Goal: Task Accomplishment & Management: Manage account settings

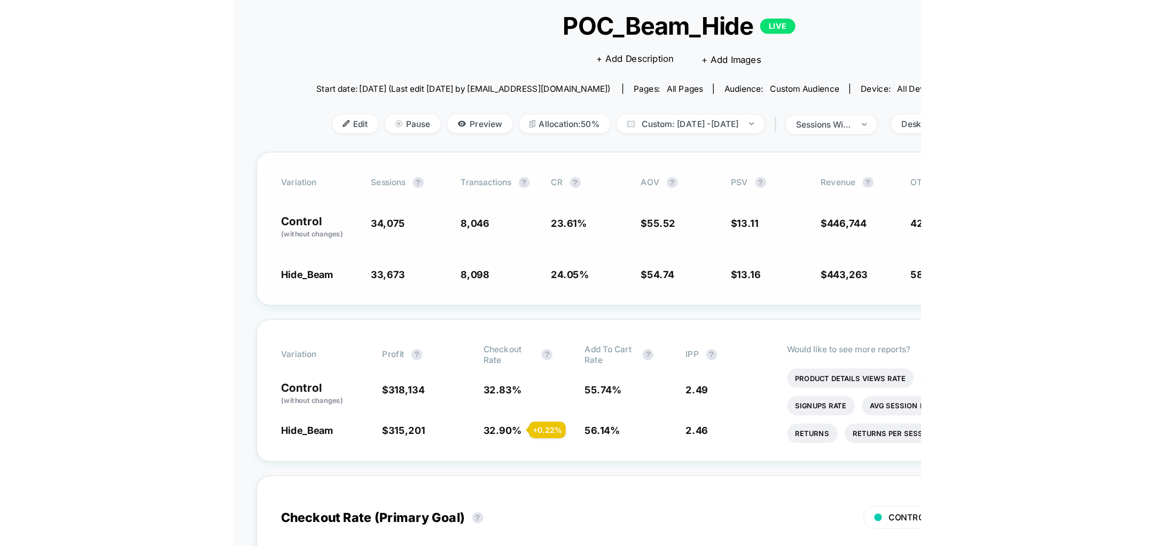
scroll to position [2, 0]
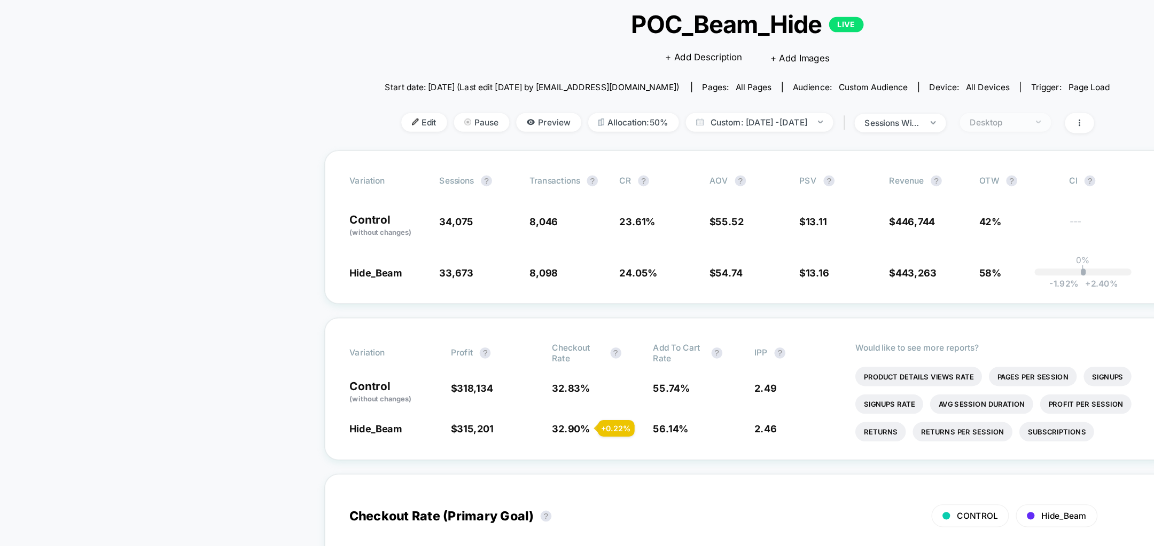
click at [687, 160] on div "Desktop" at bounding box center [770, 157] width 43 height 8
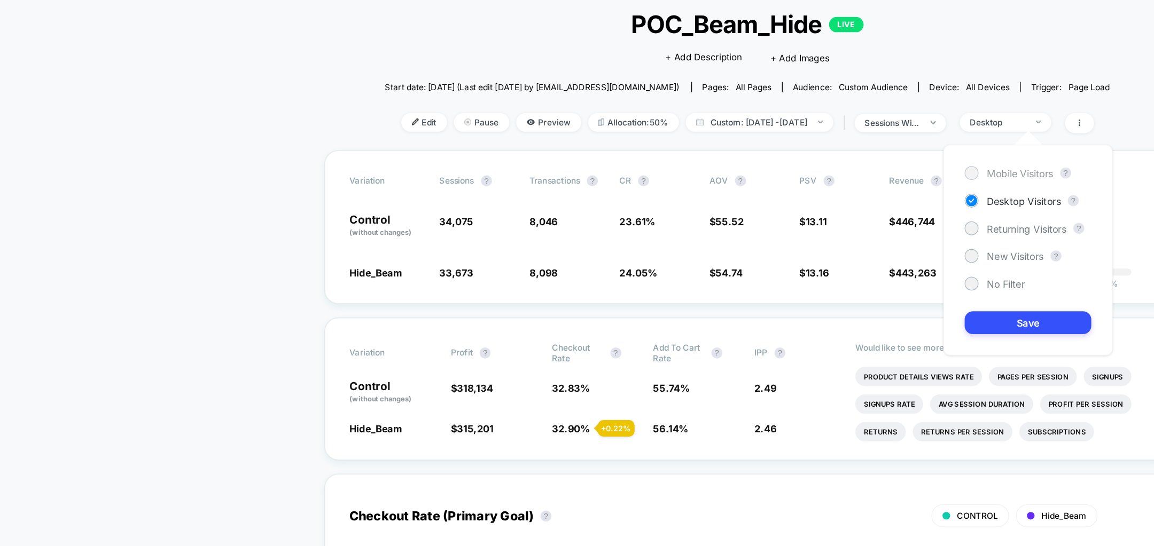
click at [687, 193] on span "Mobile Visitors" at bounding box center [787, 196] width 51 height 9
click at [687, 322] on div "Mobile Visitors ? Desktop Visitors ? Returning Visitors ? New Visitors ? No Fil…" at bounding box center [793, 256] width 131 height 163
click at [687, 313] on button "Save" at bounding box center [793, 312] width 98 height 18
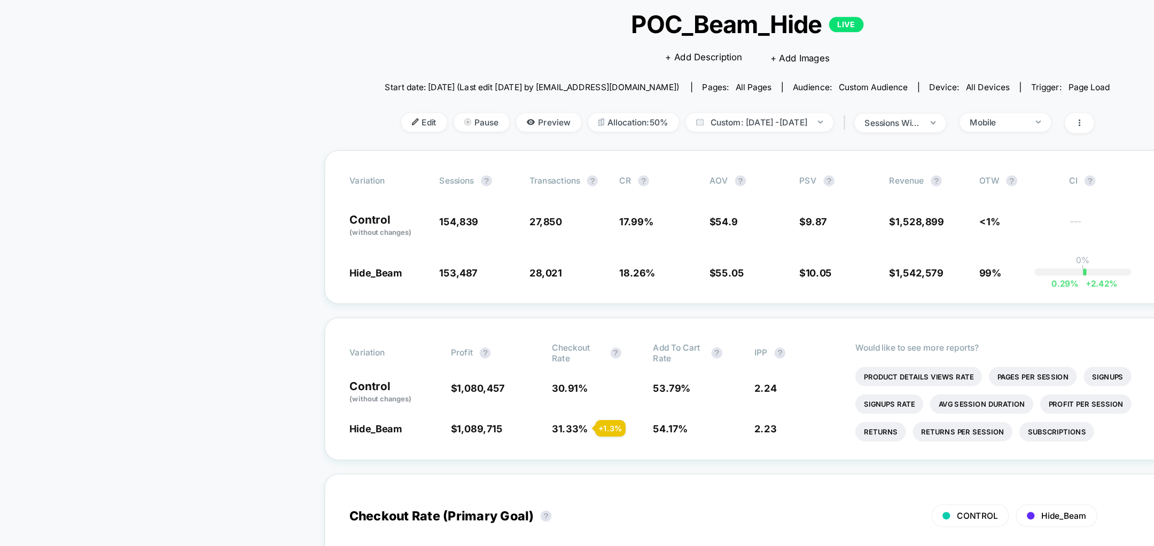
drag, startPoint x: 4, startPoint y: 402, endPoint x: 166, endPoint y: 402, distance: 161.3
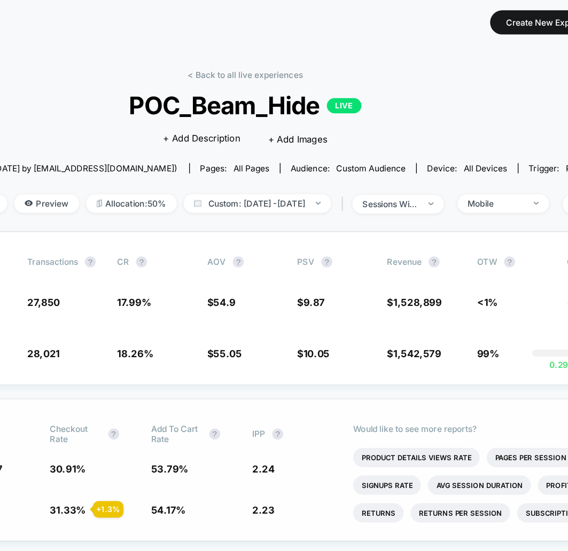
scroll to position [2, 72]
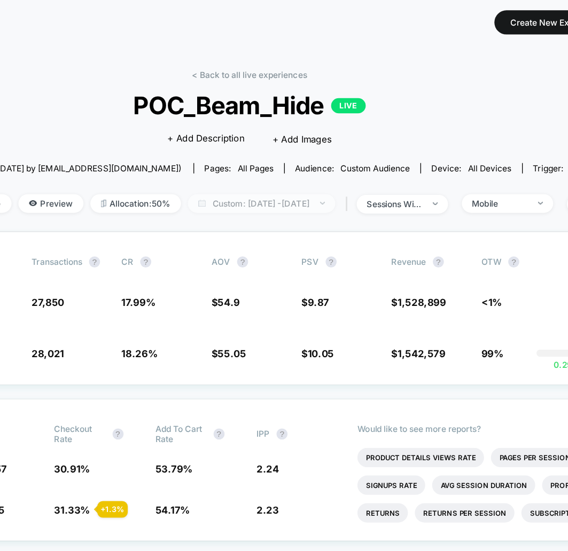
click at [276, 154] on span "Custom: [DATE] - [DATE]" at bounding box center [275, 157] width 114 height 14
select select "*"
select select "****"
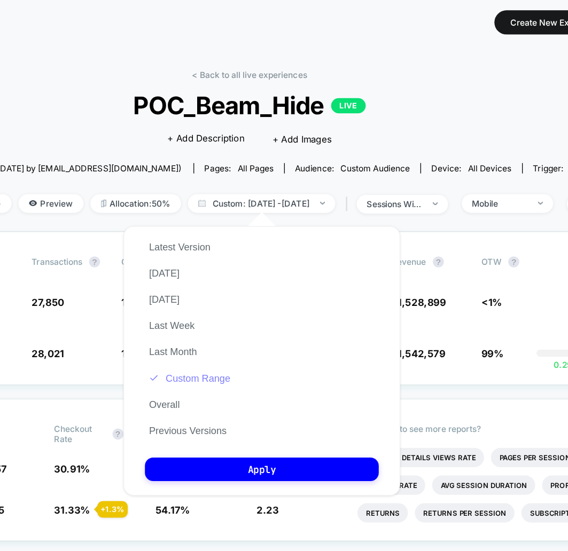
click at [216, 293] on button "Custom Range" at bounding box center [219, 292] width 69 height 10
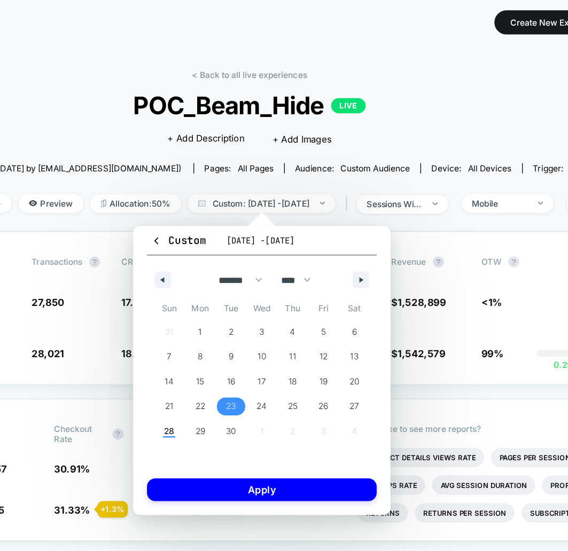
click at [252, 315] on span "23" at bounding box center [250, 313] width 7 height 19
click at [203, 338] on span "28" at bounding box center [204, 333] width 8 height 19
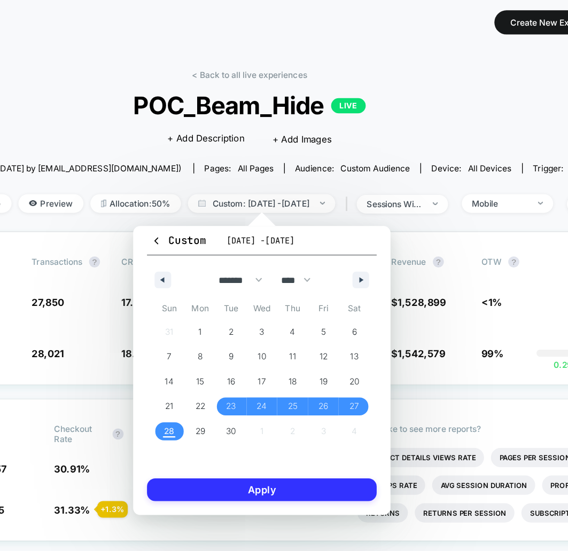
click at [227, 373] on button "Apply" at bounding box center [274, 379] width 177 height 18
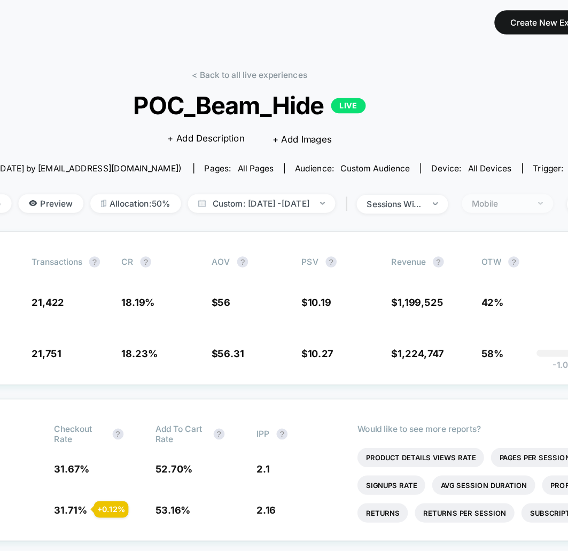
click at [476, 157] on div "Mobile" at bounding box center [458, 157] width 43 height 8
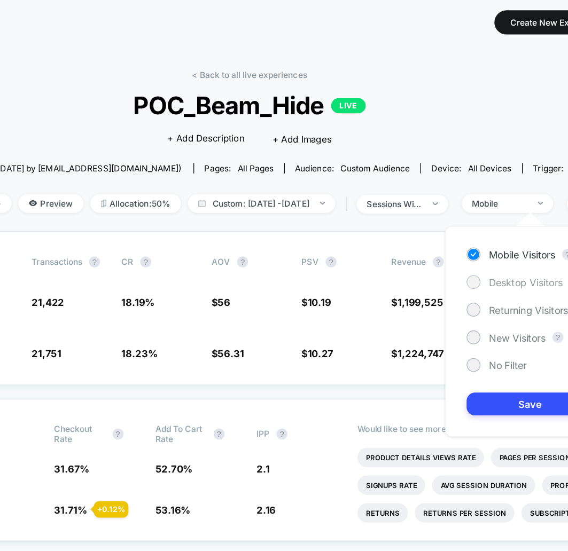
click at [454, 221] on span "Desktop Visitors" at bounding box center [478, 218] width 57 height 9
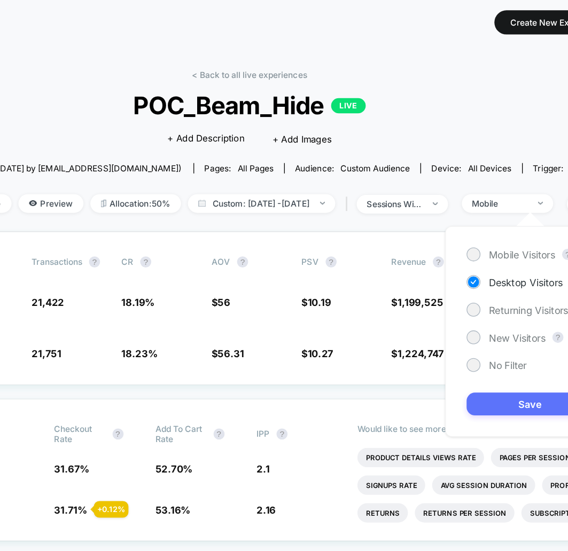
click at [460, 303] on button "Save" at bounding box center [482, 312] width 98 height 18
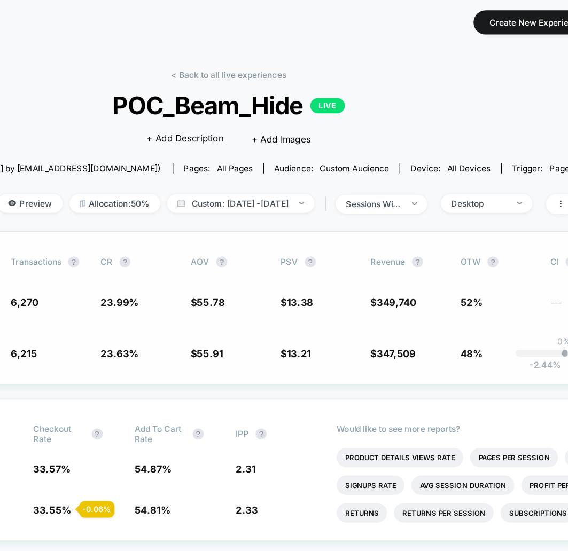
scroll to position [2, 106]
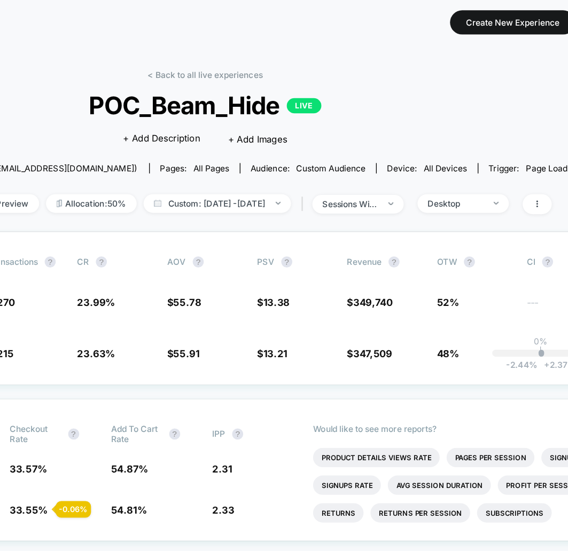
click at [468, 166] on div "< Back to all live experiences POC_Beam_Hide LIVE Click to edit experience deta…" at bounding box center [231, 116] width 560 height 125
click at [462, 162] on span "Desktop" at bounding box center [430, 157] width 70 height 14
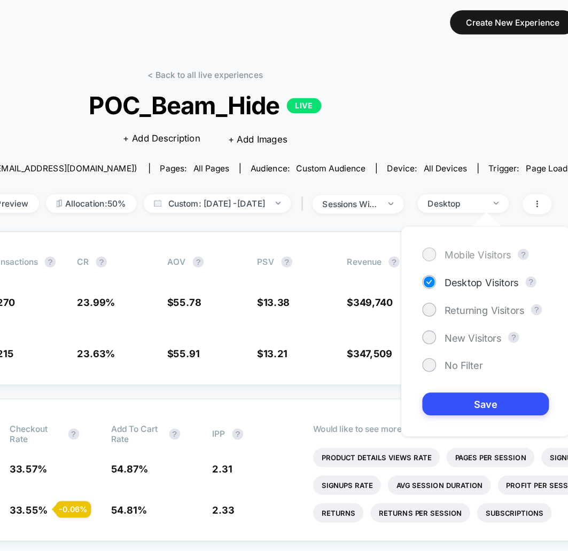
click at [426, 200] on span "Mobile Visitors" at bounding box center [441, 196] width 51 height 9
click at [438, 315] on button "Save" at bounding box center [448, 312] width 98 height 18
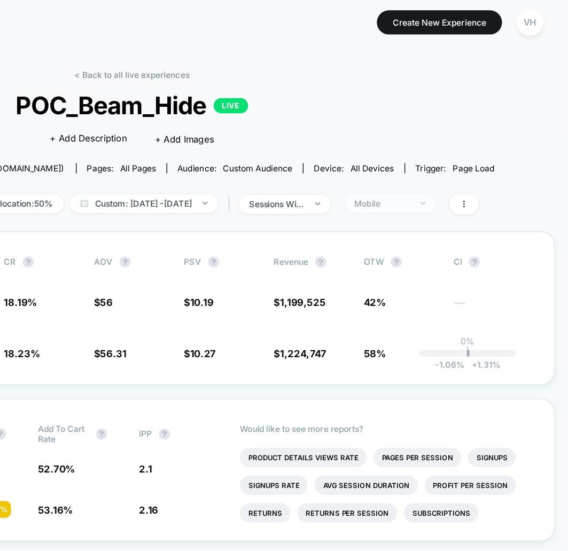
click at [466, 158] on span "Mobile" at bounding box center [430, 157] width 70 height 14
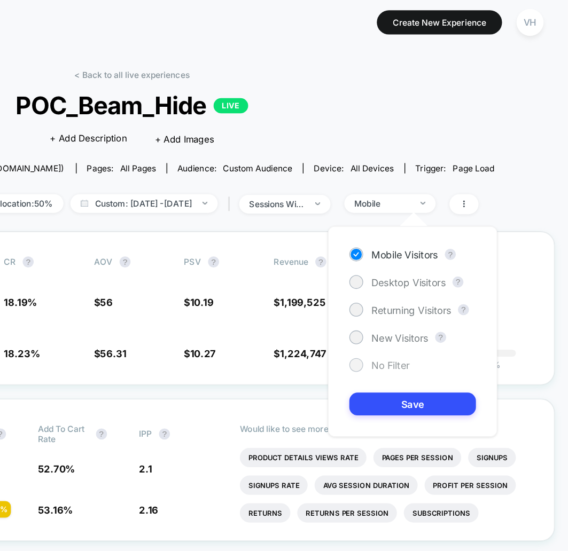
click at [426, 283] on span "No Filter" at bounding box center [430, 282] width 29 height 9
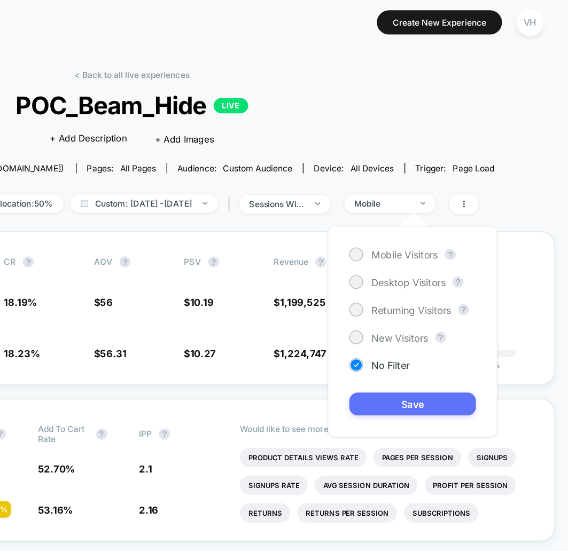
click at [427, 313] on button "Save" at bounding box center [448, 312] width 98 height 18
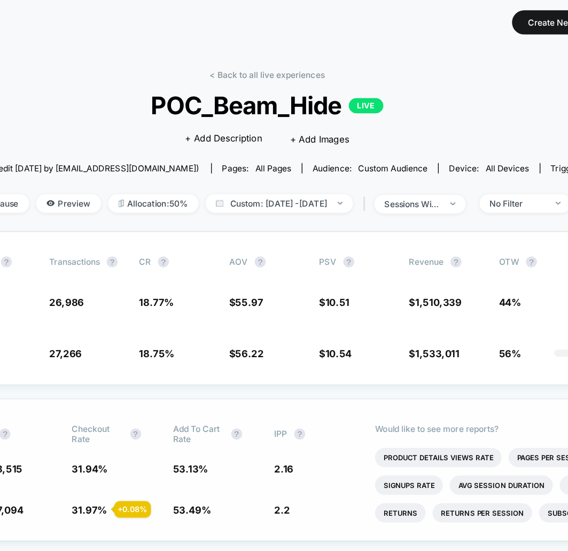
scroll to position [2, 0]
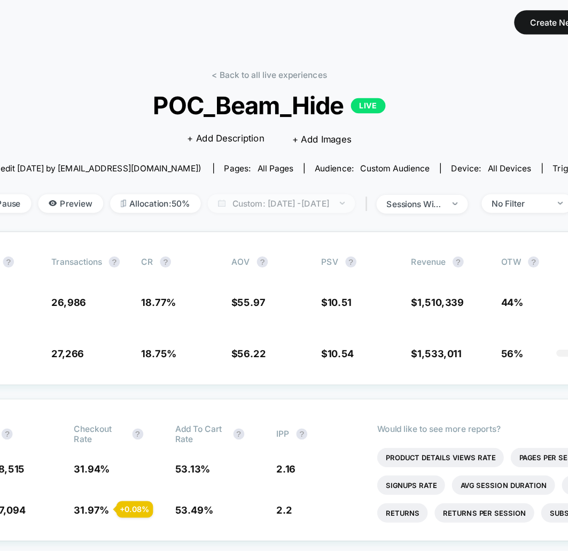
click at [376, 161] on span "Custom: [DATE] - [DATE]" at bounding box center [346, 157] width 114 height 14
select select "*"
select select "****"
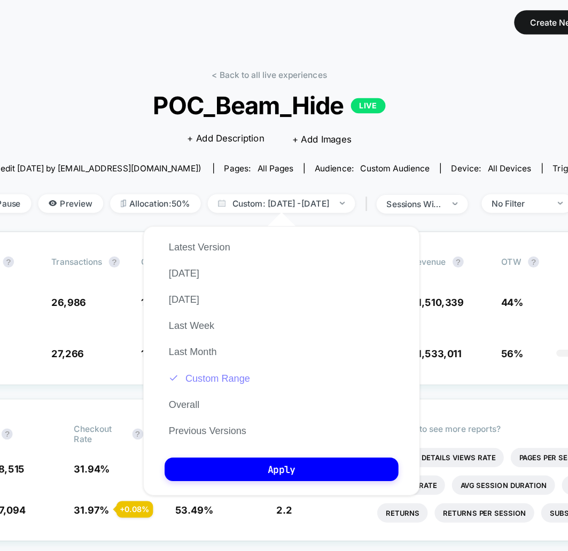
click at [298, 294] on button "Custom Range" at bounding box center [290, 292] width 69 height 10
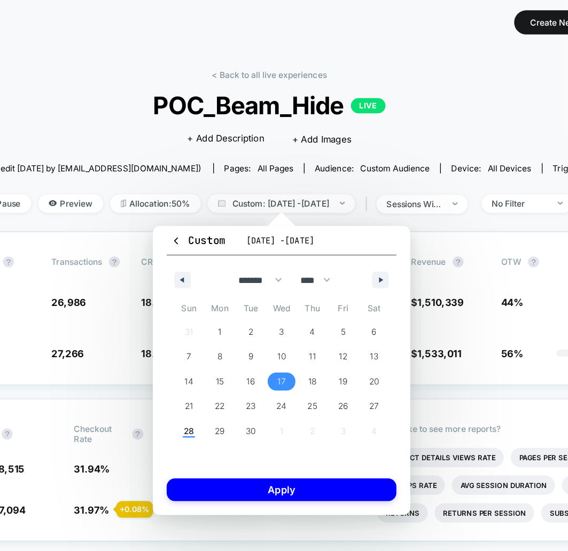
click at [347, 296] on span "17" at bounding box center [346, 294] width 6 height 19
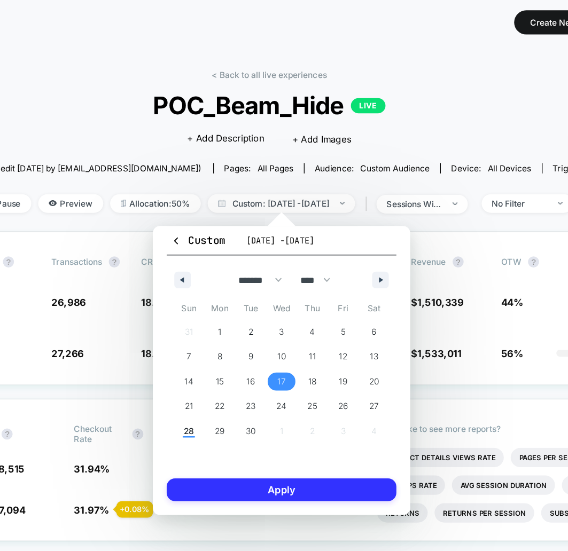
click at [330, 378] on button "Apply" at bounding box center [346, 379] width 177 height 18
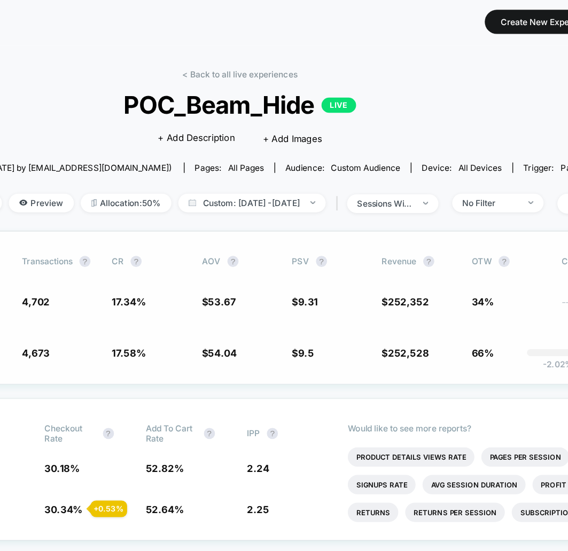
scroll to position [2, 26]
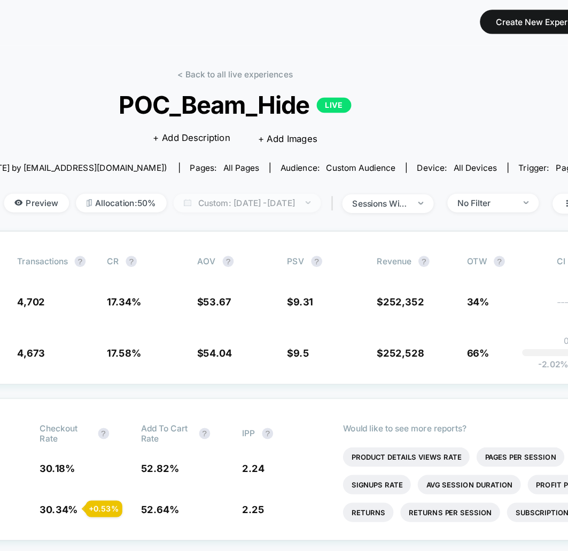
click at [353, 153] on span "Custom: [DATE] - [DATE]" at bounding box center [320, 157] width 114 height 14
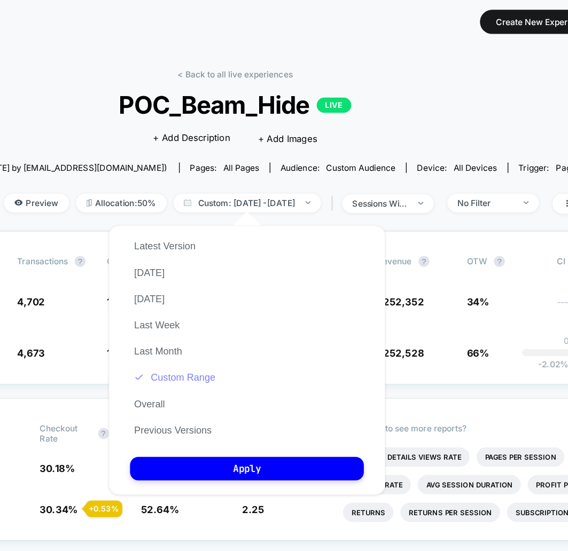
click at [292, 292] on button "Custom Range" at bounding box center [264, 292] width 69 height 10
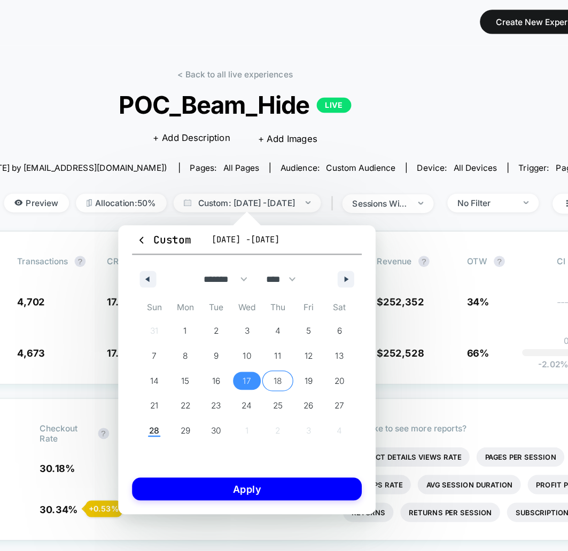
click at [345, 295] on span "18" at bounding box center [344, 294] width 6 height 19
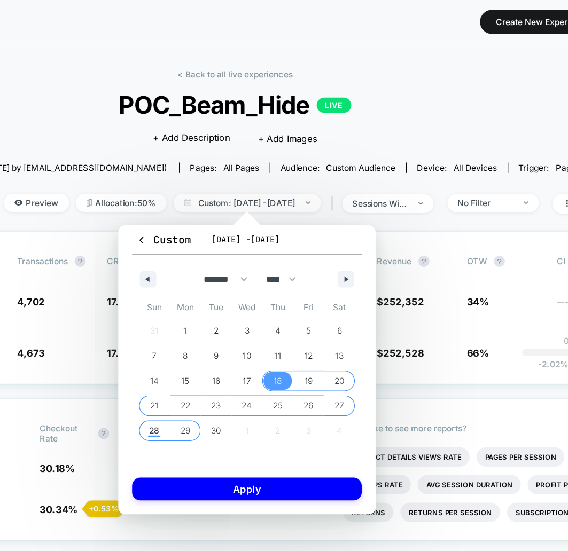
click at [268, 333] on span "29" at bounding box center [273, 333] width 24 height 14
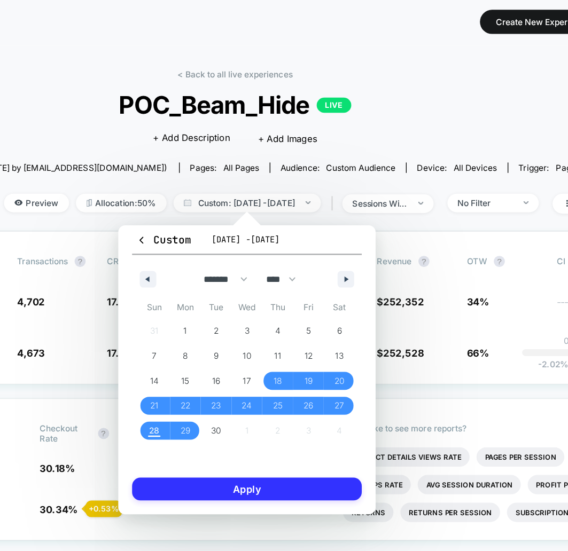
click at [283, 377] on button "Apply" at bounding box center [319, 378] width 177 height 18
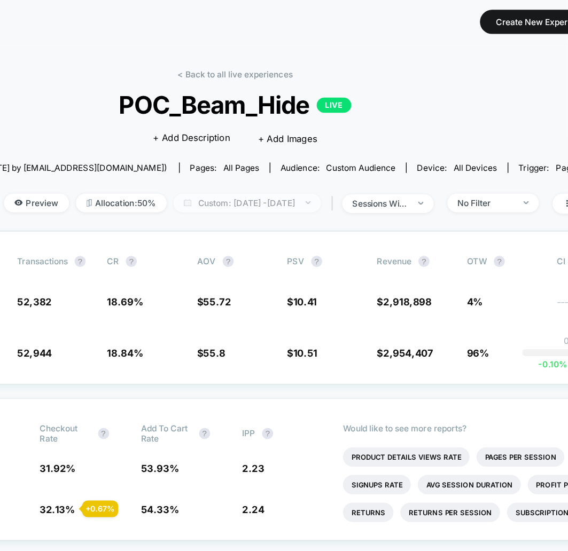
click at [305, 161] on span "Custom: [DATE] - [DATE]" at bounding box center [320, 157] width 114 height 14
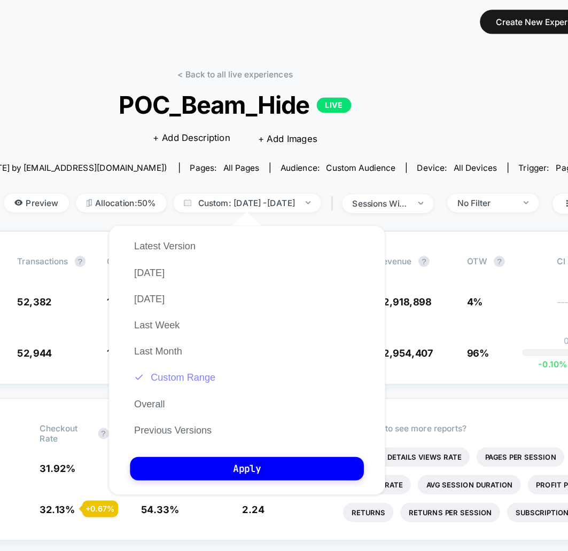
click at [258, 295] on button "Custom Range" at bounding box center [264, 292] width 69 height 10
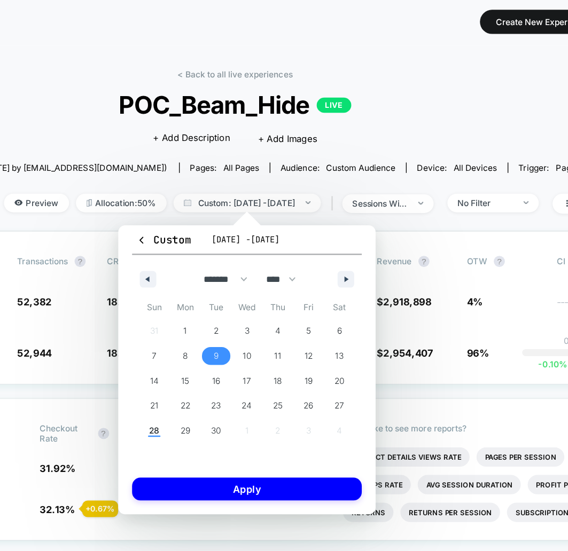
click at [296, 274] on span "9" at bounding box center [296, 274] width 4 height 19
click at [318, 292] on span "17" at bounding box center [320, 294] width 6 height 19
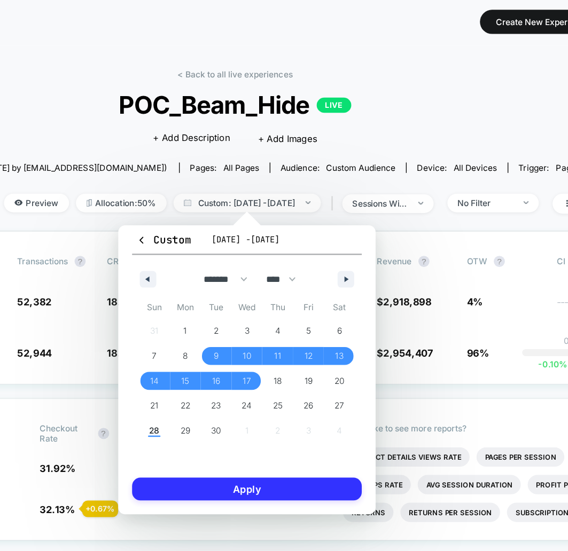
click at [335, 373] on button "Apply" at bounding box center [319, 378] width 177 height 18
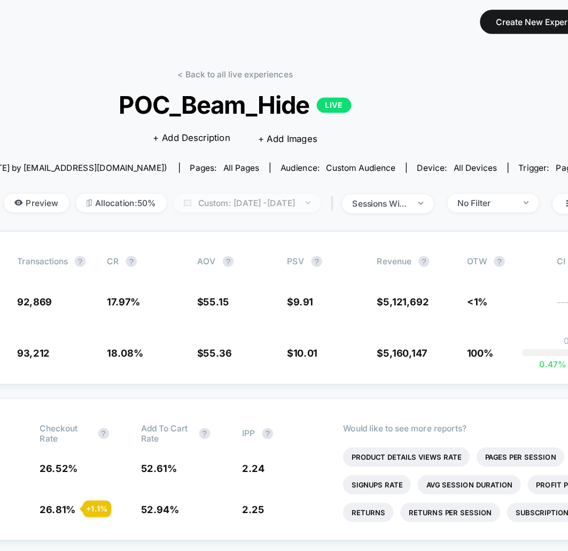
click at [277, 160] on span "Custom: [DATE] - [DATE]" at bounding box center [320, 157] width 114 height 14
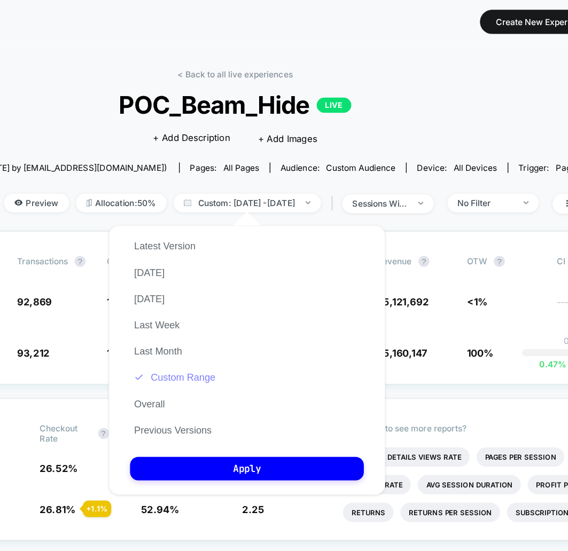
click at [262, 295] on button "Custom Range" at bounding box center [264, 292] width 69 height 10
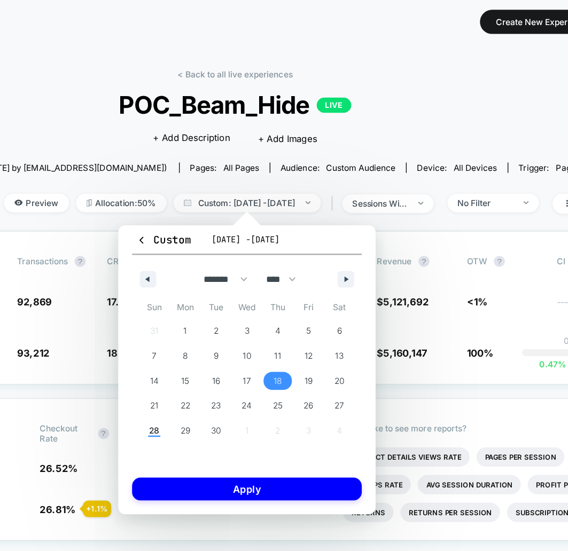
click at [346, 287] on span "18" at bounding box center [344, 294] width 6 height 19
click at [243, 332] on span "28" at bounding box center [249, 333] width 24 height 14
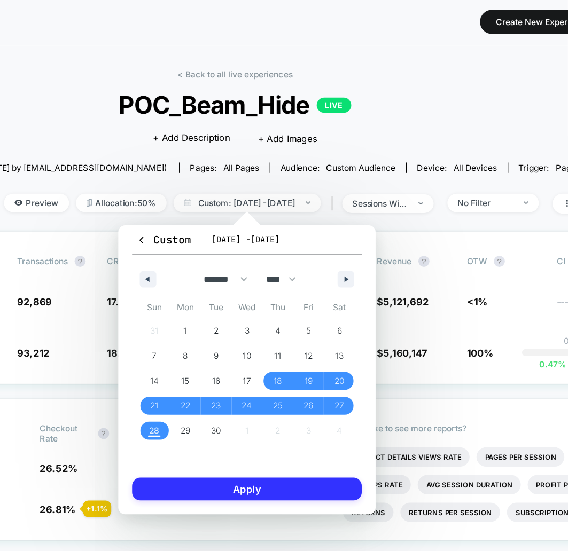
click at [257, 378] on button "Apply" at bounding box center [319, 378] width 177 height 18
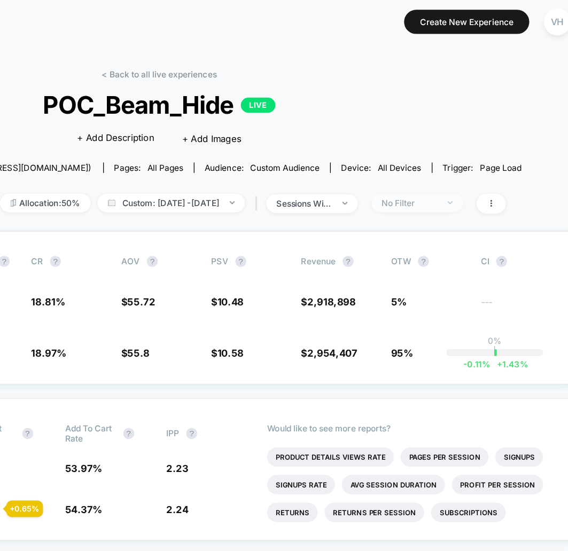
scroll to position [2, 100]
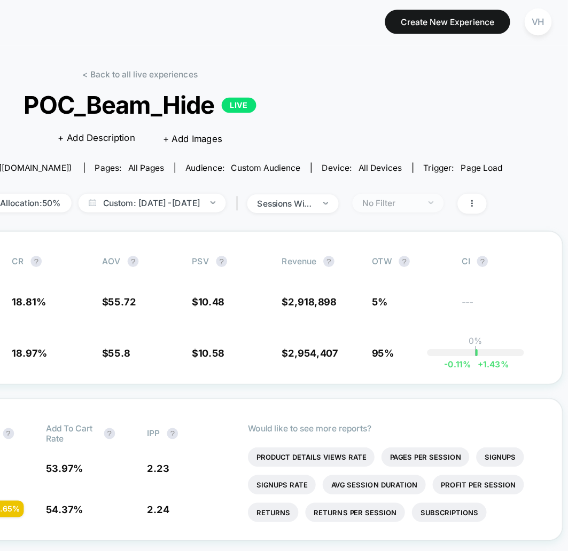
click at [452, 159] on div "No Filter" at bounding box center [430, 157] width 43 height 8
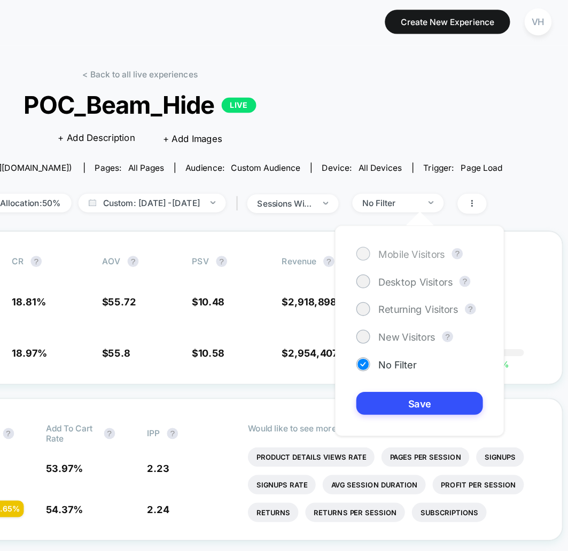
click at [414, 201] on div "Mobile Visitors" at bounding box center [438, 196] width 68 height 11
click at [430, 320] on button "Save" at bounding box center [453, 312] width 98 height 18
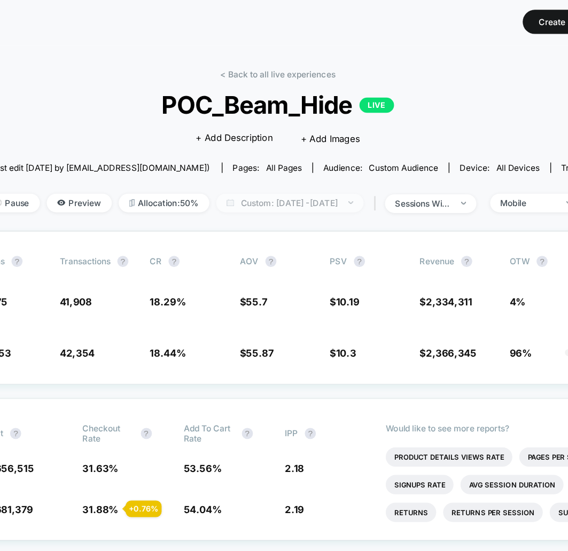
click at [368, 161] on span "Custom: [DATE] - [DATE]" at bounding box center [346, 157] width 114 height 14
select select "*"
select select "****"
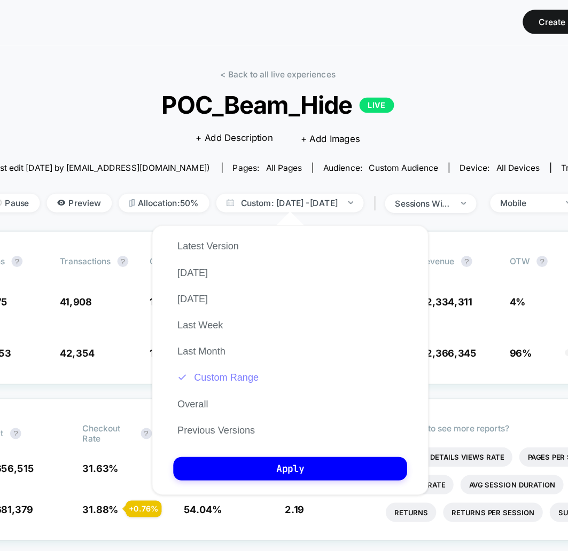
click at [301, 289] on button "Custom Range" at bounding box center [290, 292] width 69 height 10
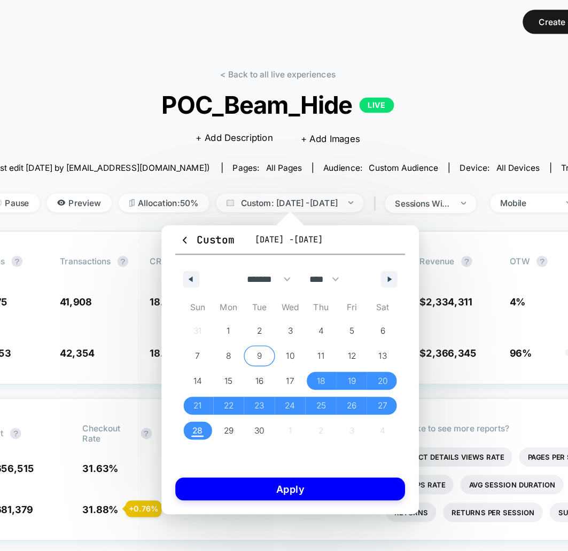
click at [322, 270] on span "9" at bounding box center [323, 274] width 4 height 19
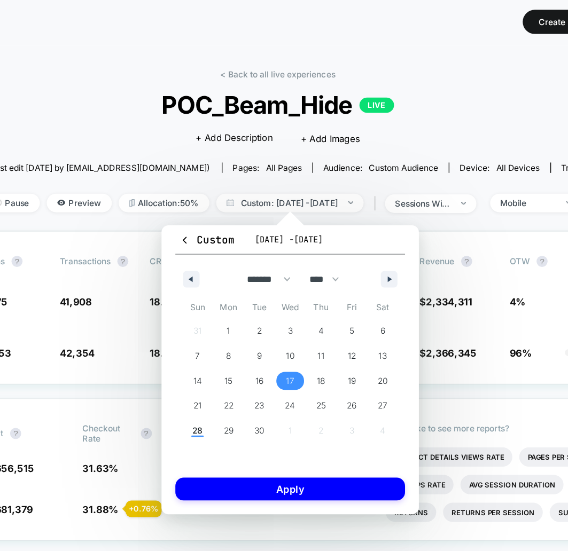
click at [343, 292] on span "17" at bounding box center [347, 294] width 24 height 14
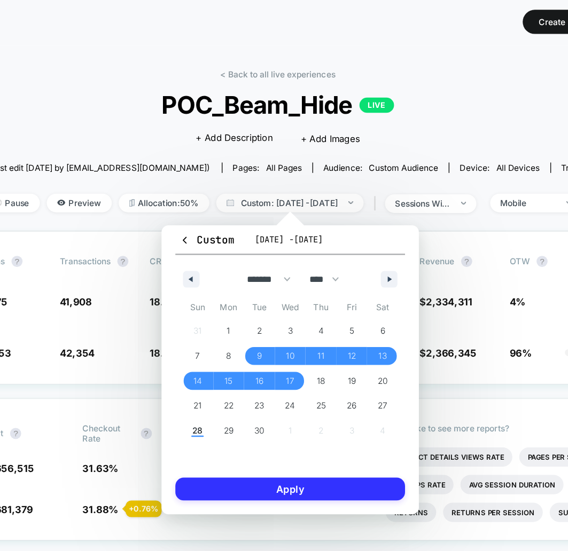
click at [354, 382] on button "Apply" at bounding box center [346, 378] width 177 height 18
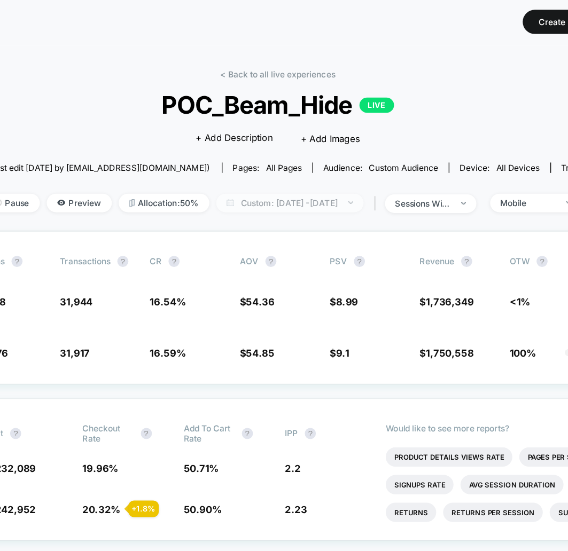
click at [340, 153] on span "Custom: [DATE] - [DATE]" at bounding box center [346, 157] width 114 height 14
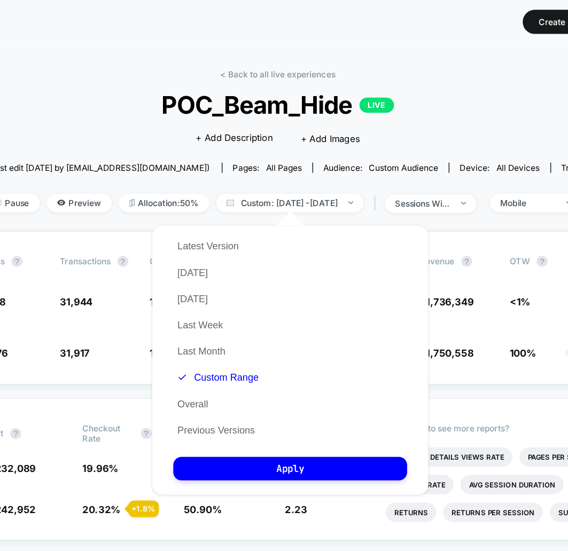
click at [257, 129] on span "Start date: [DATE] (Last edit [DATE] by [EMAIL_ADDRESS][DOMAIN_NAME])" at bounding box center [170, 130] width 227 height 8
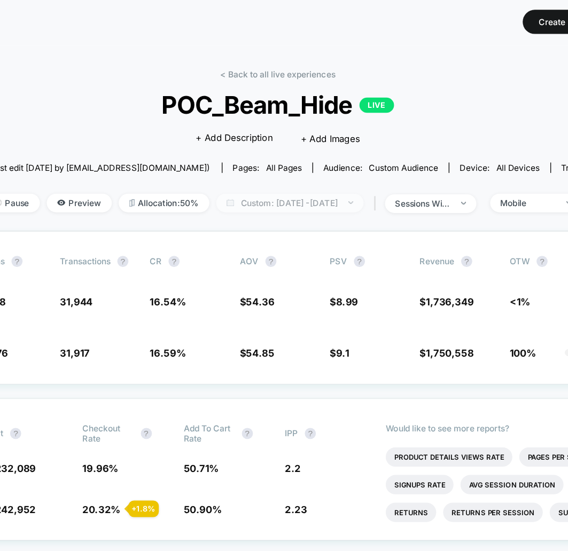
click at [293, 150] on span "Custom: [DATE] - [DATE]" at bounding box center [346, 157] width 114 height 14
select select "*"
select select "****"
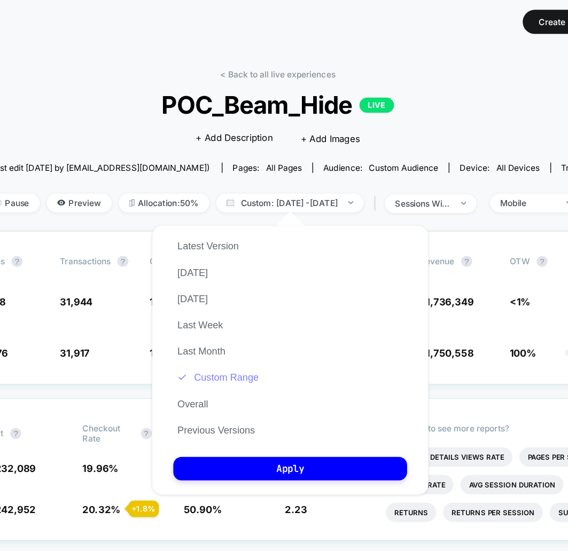
click at [284, 296] on button "Custom Range" at bounding box center [290, 292] width 69 height 10
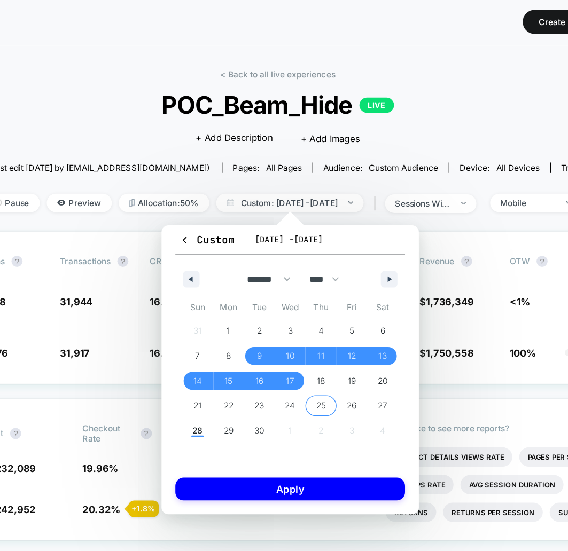
click at [372, 313] on span "25" at bounding box center [370, 313] width 7 height 19
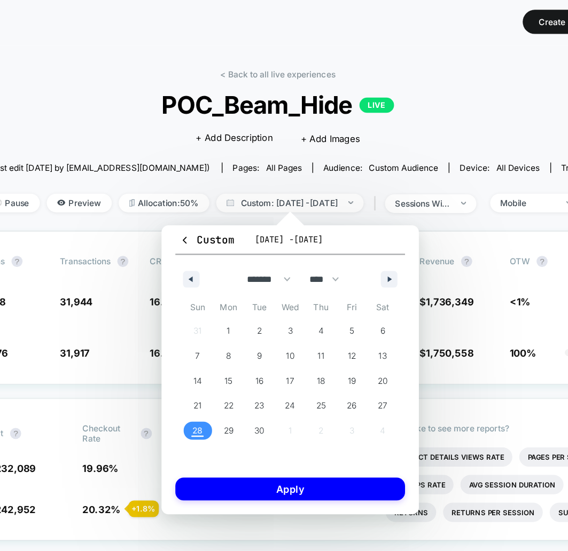
click at [277, 334] on span "28" at bounding box center [275, 332] width 8 height 19
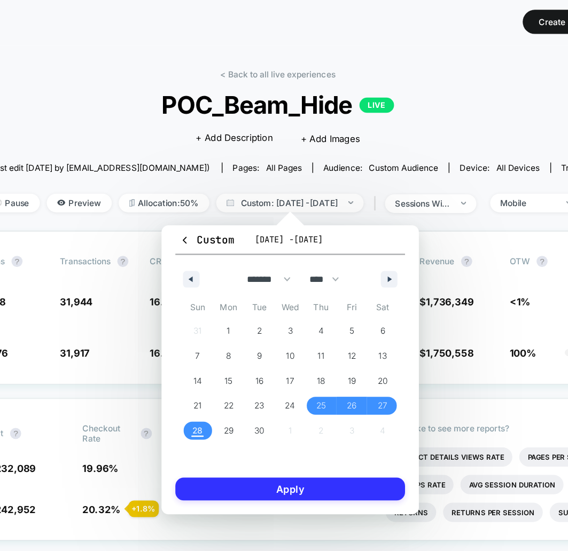
click at [308, 378] on button "Apply" at bounding box center [346, 378] width 177 height 18
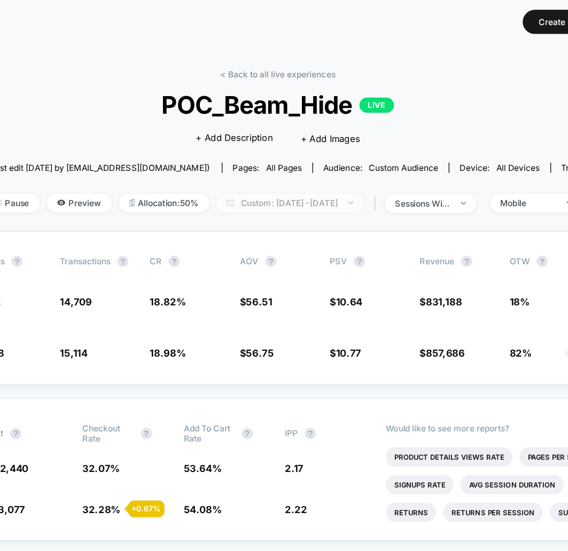
click at [323, 153] on span "Custom: [DATE] - [DATE]" at bounding box center [346, 157] width 114 height 14
select select "*"
select select "****"
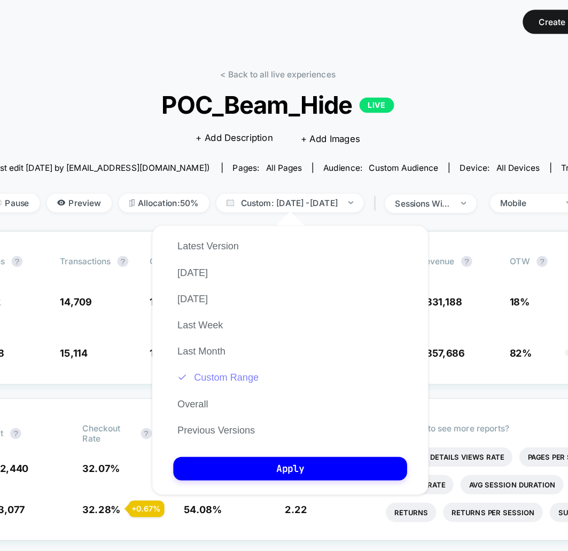
click at [283, 294] on button "Custom Range" at bounding box center [290, 292] width 69 height 10
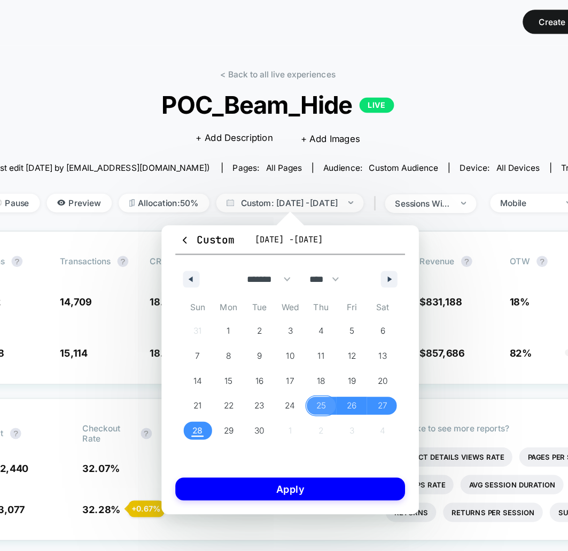
click at [369, 316] on span "25" at bounding box center [370, 313] width 7 height 19
click at [275, 330] on span "28" at bounding box center [275, 332] width 8 height 19
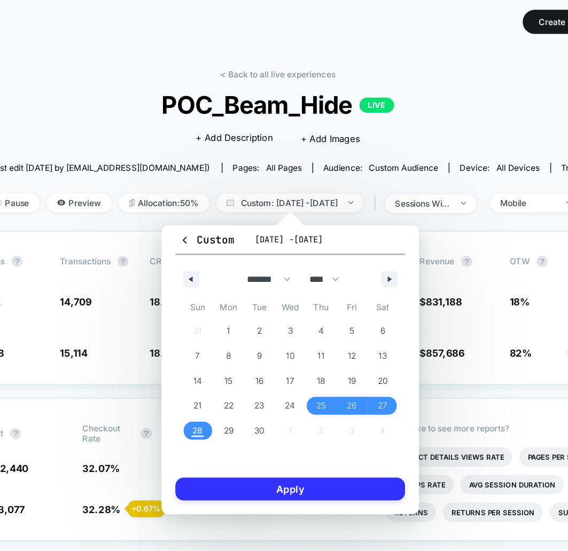
click at [284, 374] on button "Apply" at bounding box center [346, 378] width 177 height 18
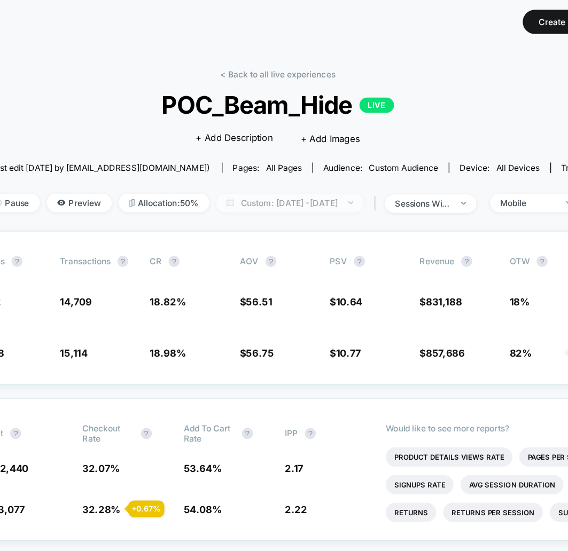
click at [335, 155] on span "Custom: [DATE] - [DATE]" at bounding box center [346, 157] width 114 height 14
select select "*"
select select "****"
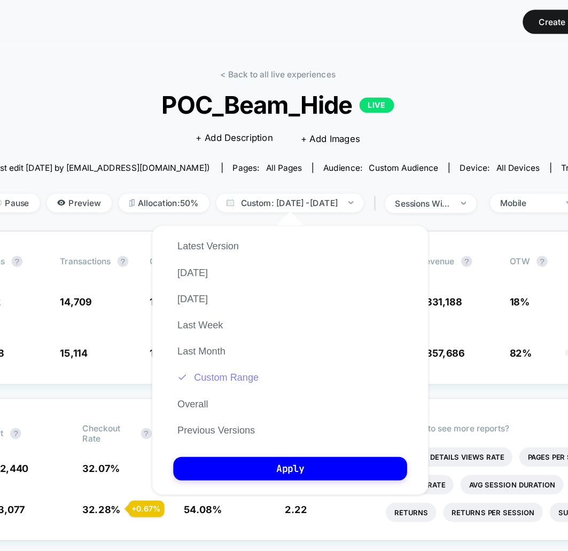
click at [293, 289] on button "Custom Range" at bounding box center [290, 292] width 69 height 10
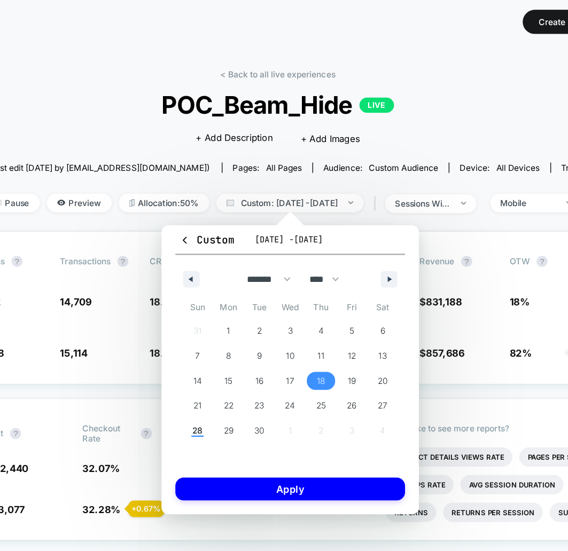
click at [363, 292] on span "18" at bounding box center [370, 294] width 24 height 14
click at [275, 311] on span "21" at bounding box center [275, 313] width 6 height 19
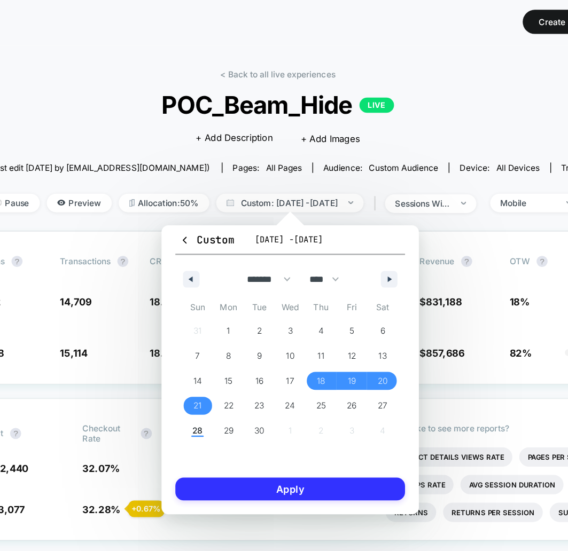
click at [277, 376] on button "Apply" at bounding box center [346, 378] width 177 height 18
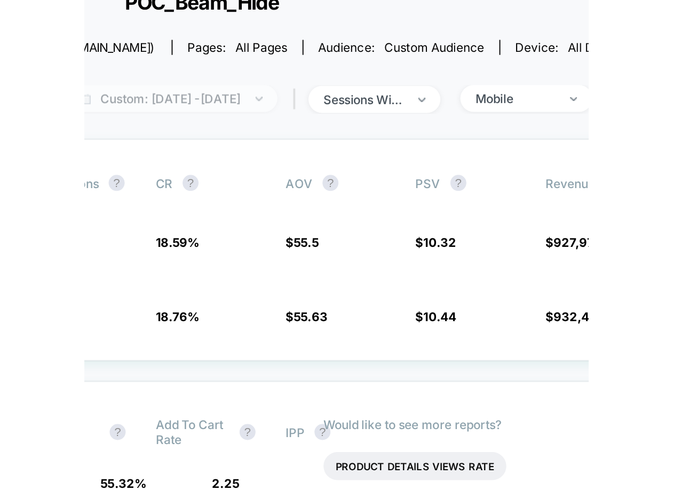
scroll to position [0, 6]
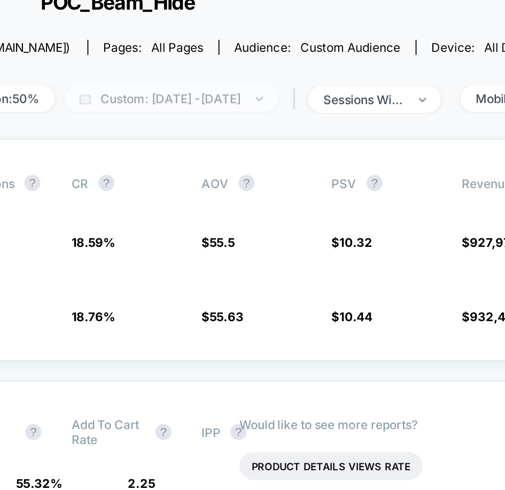
click at [310, 120] on span "Custom: [DATE] - [DATE]" at bounding box center [281, 127] width 114 height 14
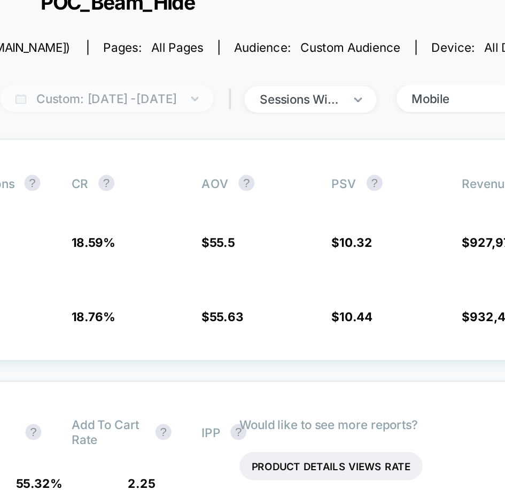
click at [303, 128] on span "Custom: [DATE] - [DATE]" at bounding box center [247, 127] width 114 height 14
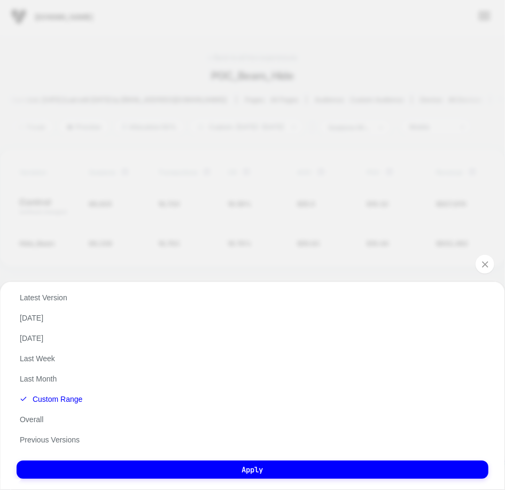
click at [268, 207] on div "Custom [DATE] - [DATE] ******* ******** ***** ***** *** **** **** ****** ******…" at bounding box center [252, 245] width 505 height 490
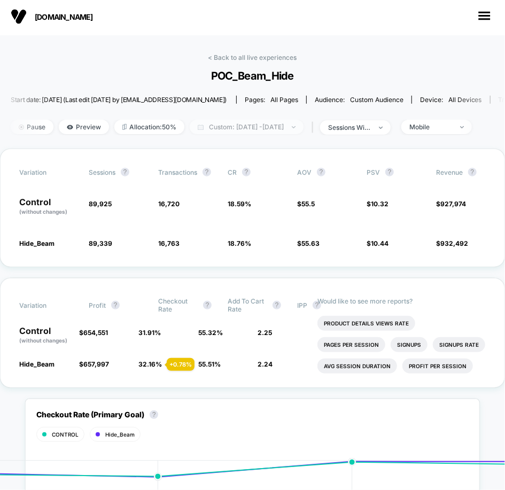
click at [259, 121] on span "Custom: [DATE] - [DATE]" at bounding box center [247, 127] width 114 height 14
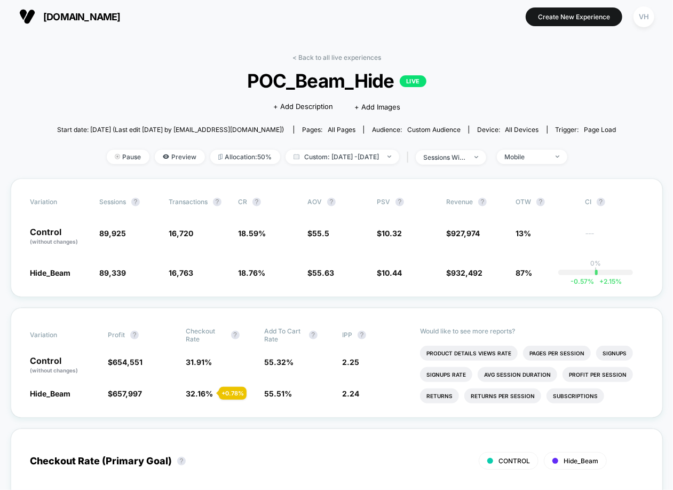
click at [341, 140] on div "< Back to all live experiences POC_Beam_Hide LIVE Click to edit experience deta…" at bounding box center [337, 115] width 560 height 125
click at [341, 150] on span "Custom: [DATE] - [DATE]" at bounding box center [343, 157] width 114 height 14
click at [403, 151] on span "Custom: [DATE] - [DATE]" at bounding box center [346, 157] width 114 height 14
select select "*"
select select "****"
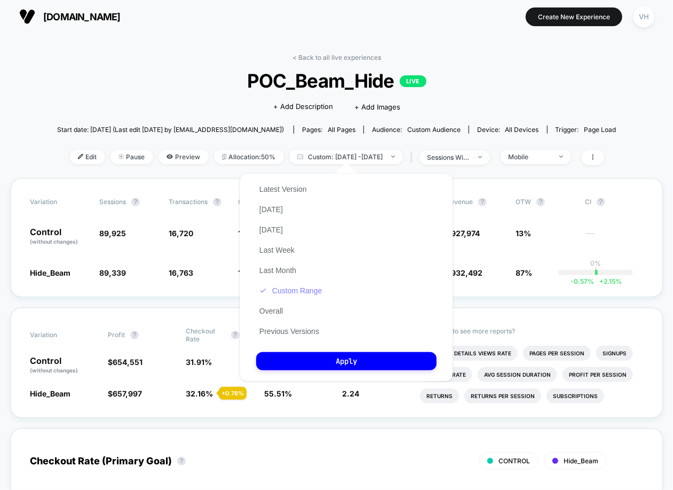
click at [279, 294] on button "Custom Range" at bounding box center [290, 291] width 69 height 10
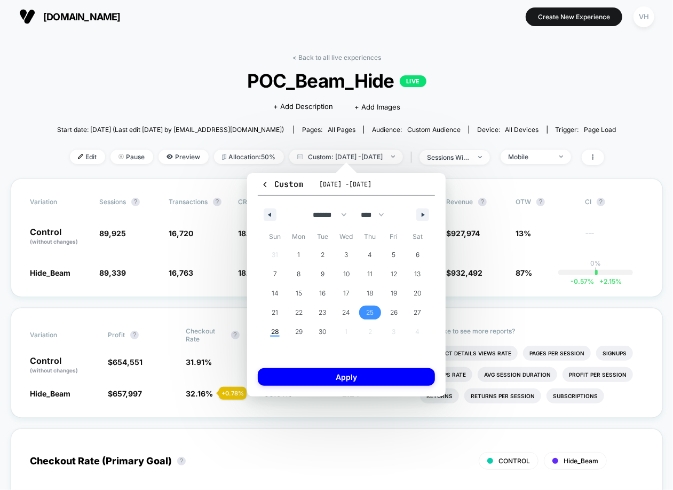
click at [374, 314] on span "25" at bounding box center [370, 312] width 7 height 19
click at [279, 333] on span "28" at bounding box center [275, 332] width 24 height 14
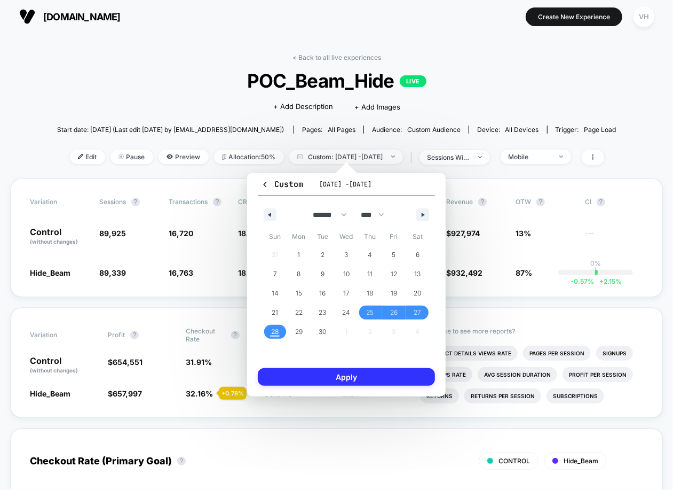
click at [316, 373] on button "Apply" at bounding box center [346, 377] width 177 height 18
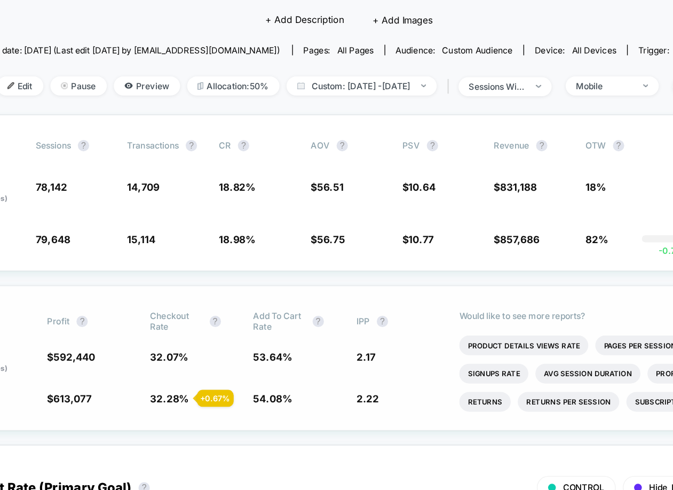
click at [74, 324] on div "Variation Profit ? Checkout Rate ? Add To Cart Rate ? IPP ? Control (without ch…" at bounding box center [337, 363] width 653 height 110
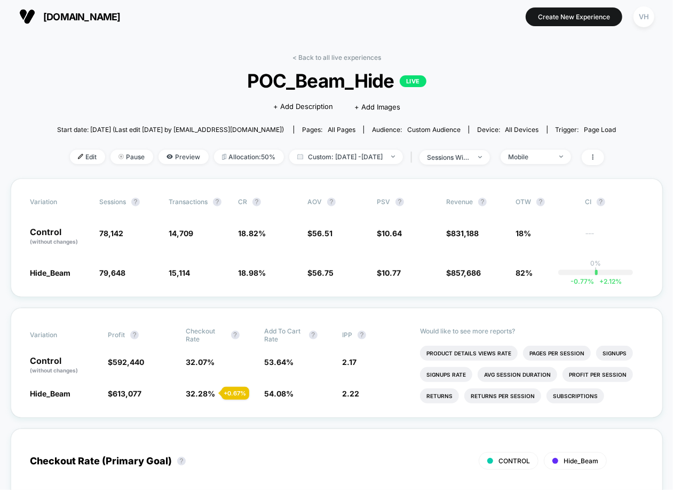
click at [546, 146] on div "< Back to all live experiences POC_Beam_Hide LIVE Click to edit experience deta…" at bounding box center [337, 115] width 560 height 125
click at [546, 154] on div "Mobile" at bounding box center [530, 157] width 43 height 8
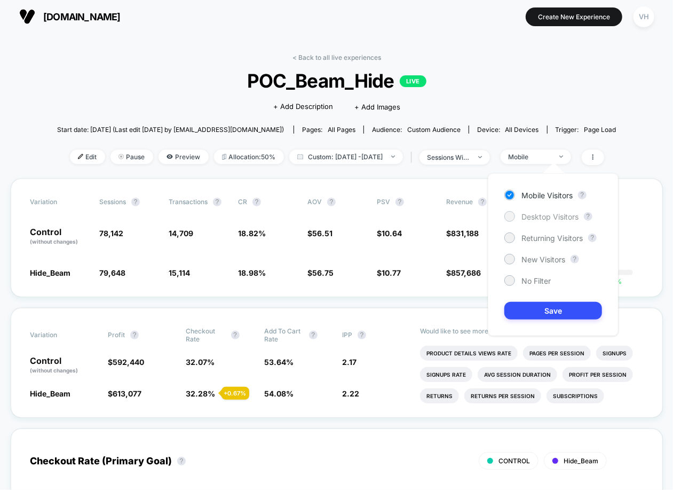
click at [510, 214] on div at bounding box center [510, 216] width 8 height 8
click at [538, 309] on button "Save" at bounding box center [554, 311] width 98 height 18
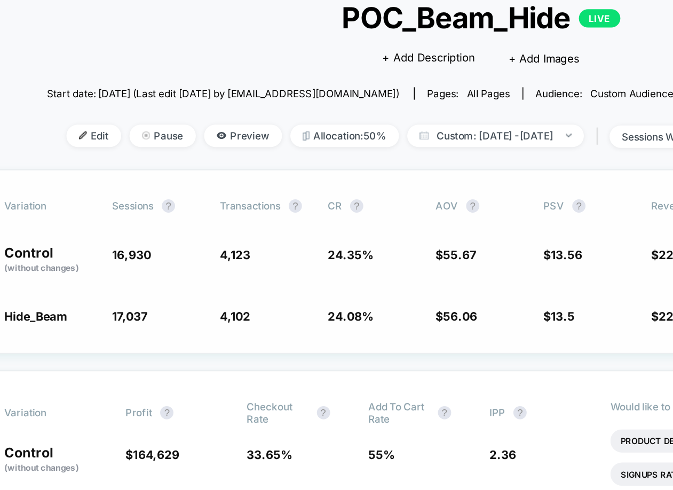
click at [257, 234] on span "24.35 %" at bounding box center [252, 233] width 29 height 9
click at [400, 270] on span "$ 13.5 - 0.45 %" at bounding box center [406, 272] width 59 height 11
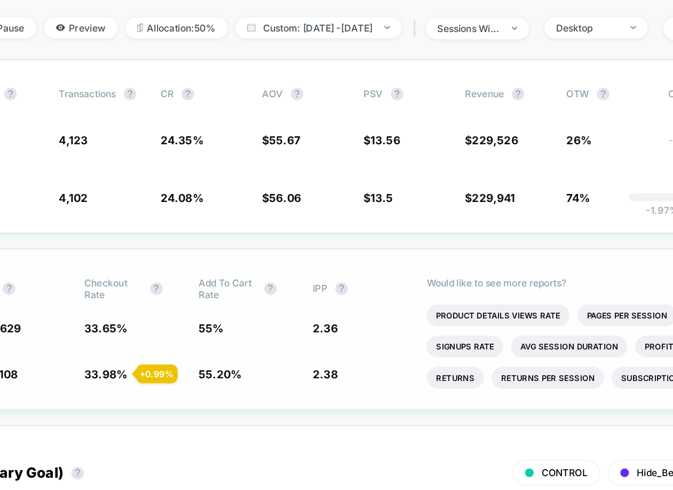
scroll to position [40, 0]
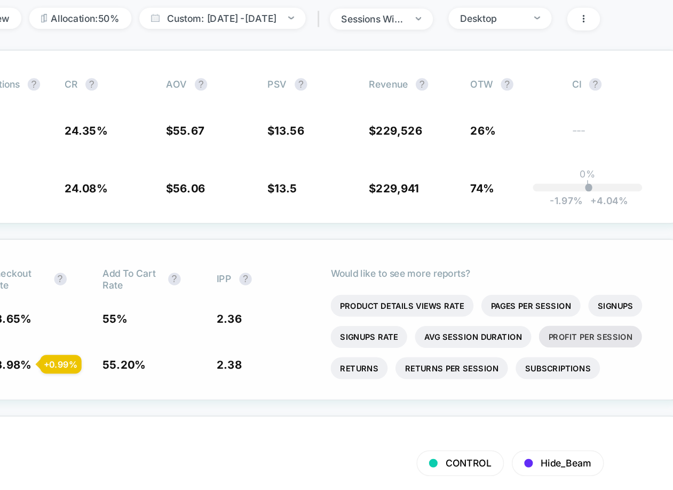
click at [587, 338] on li "Profit Per Session" at bounding box center [598, 337] width 70 height 15
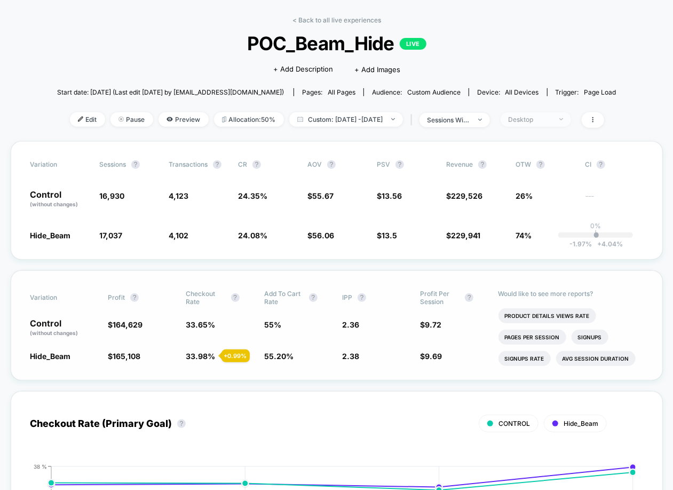
click at [571, 122] on span "Desktop" at bounding box center [536, 119] width 70 height 14
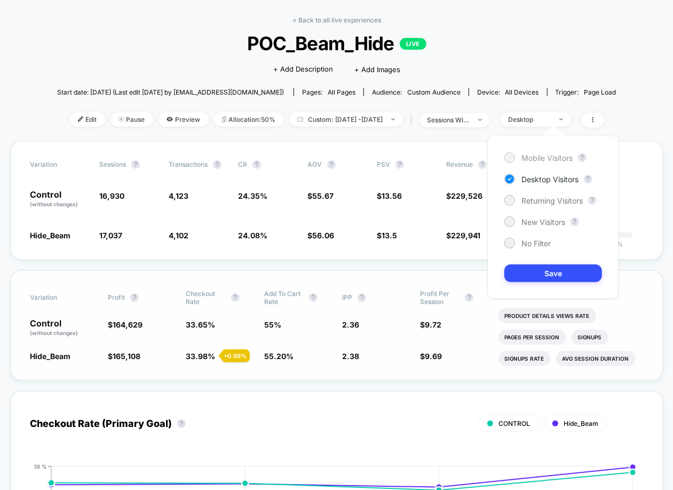
click at [536, 155] on span "Mobile Visitors" at bounding box center [547, 157] width 51 height 9
click at [545, 278] on button "Save" at bounding box center [554, 273] width 98 height 18
